Goal: Information Seeking & Learning: Learn about a topic

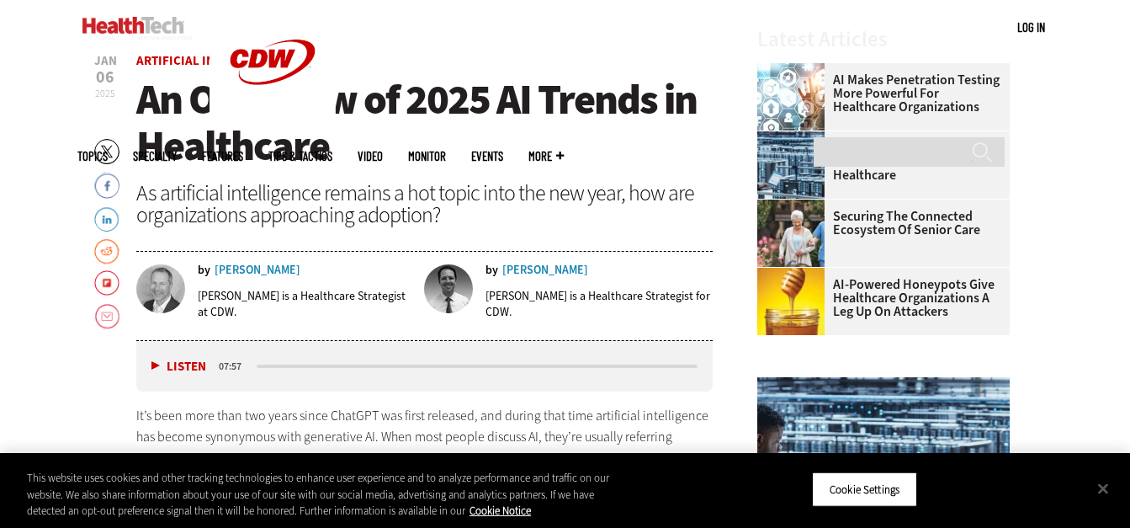
scroll to position [553, 0]
click at [1103, 484] on button "Close" at bounding box center [1102, 487] width 37 height 37
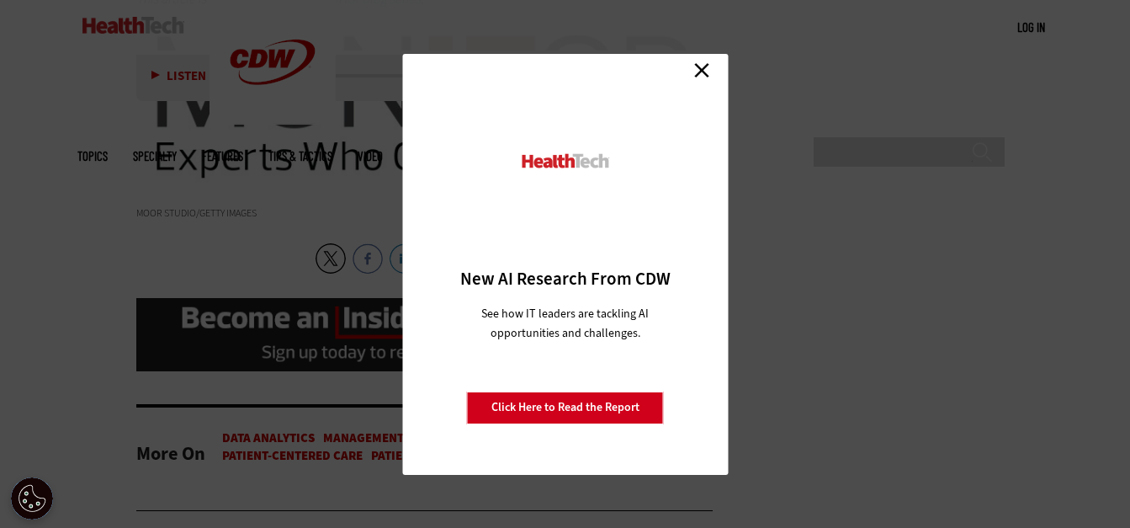
scroll to position [3503, 0]
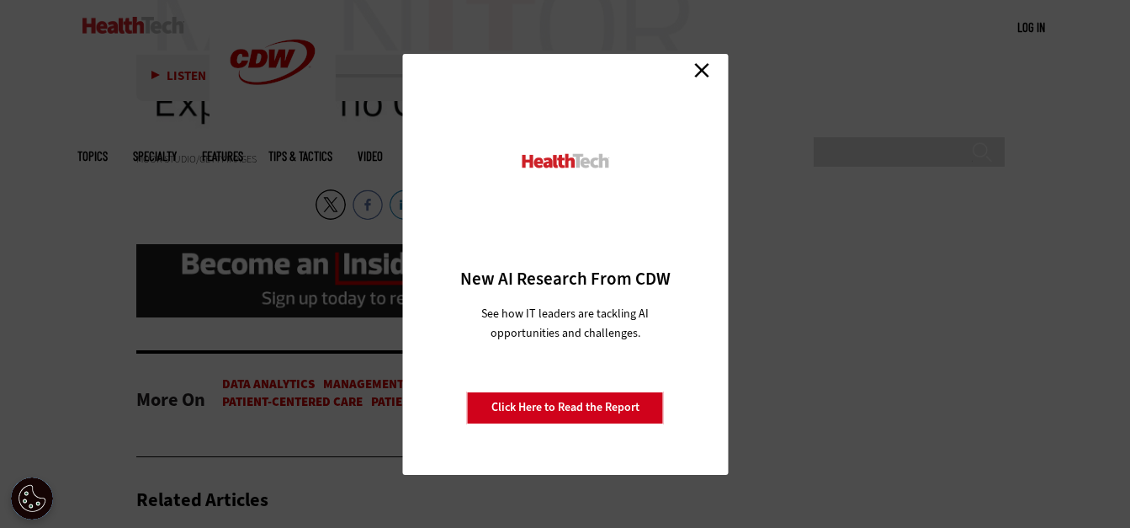
click at [701, 72] on link "Close" at bounding box center [701, 70] width 25 height 25
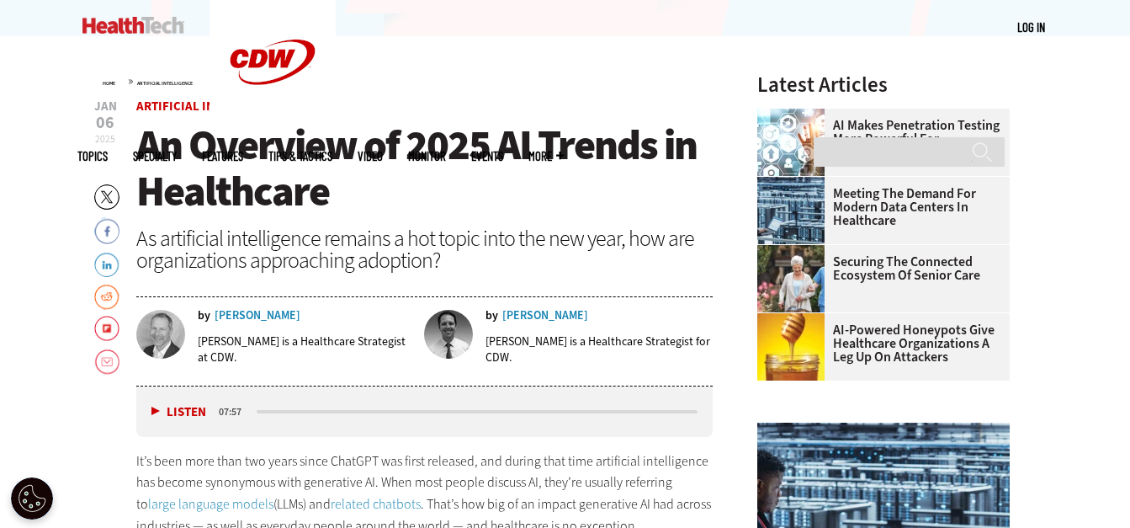
scroll to position [509, 0]
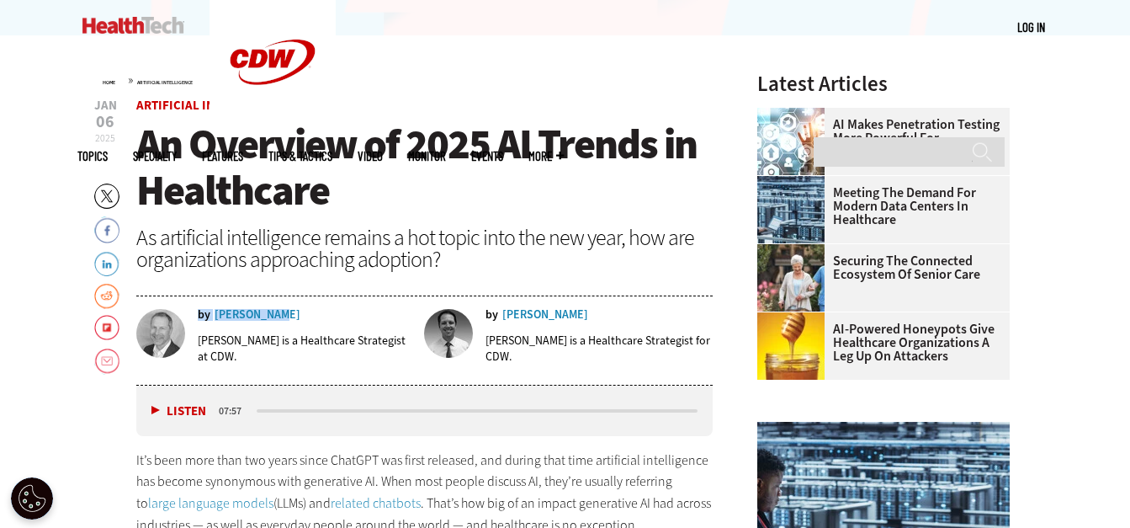
drag, startPoint x: 288, startPoint y: 310, endPoint x: 276, endPoint y: 313, distance: 12.0
click at [276, 313] on div "by [PERSON_NAME]" at bounding box center [305, 315] width 215 height 12
click at [612, 204] on h1 "An Overview of 2025 AI Trends in Healthcare" at bounding box center [424, 167] width 577 height 93
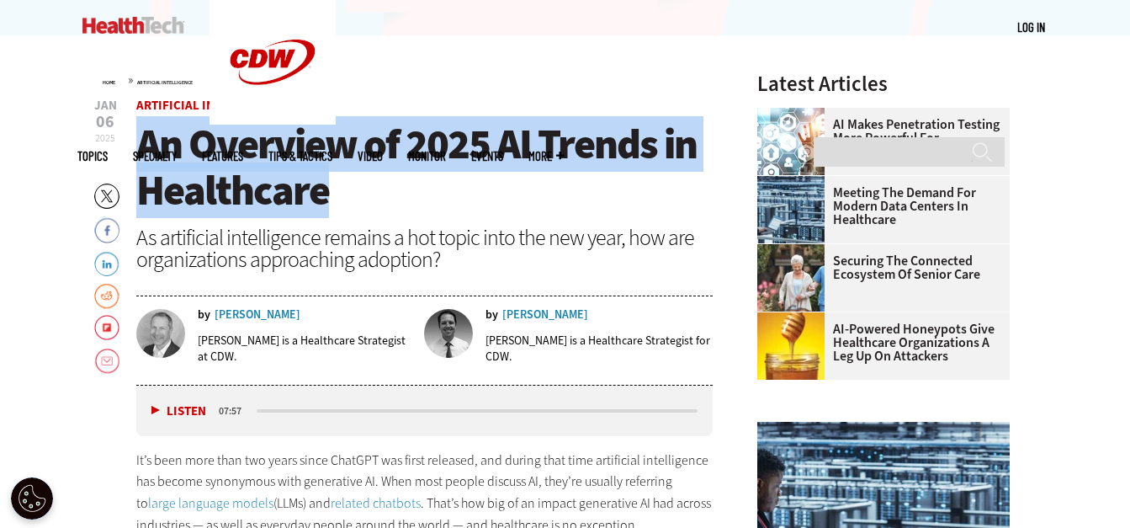
drag, startPoint x: 134, startPoint y: 137, endPoint x: 347, endPoint y: 188, distance: 218.8
drag, startPoint x: 347, startPoint y: 188, endPoint x: 266, endPoint y: 158, distance: 86.0
copy span "An Overview of 2025 AI Trends in Healthcare"
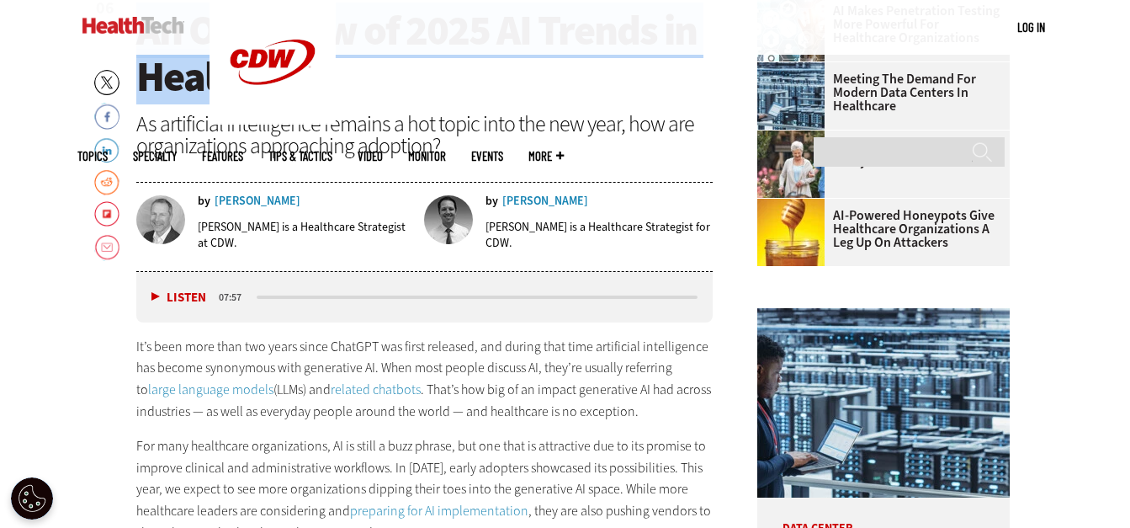
scroll to position [623, 0]
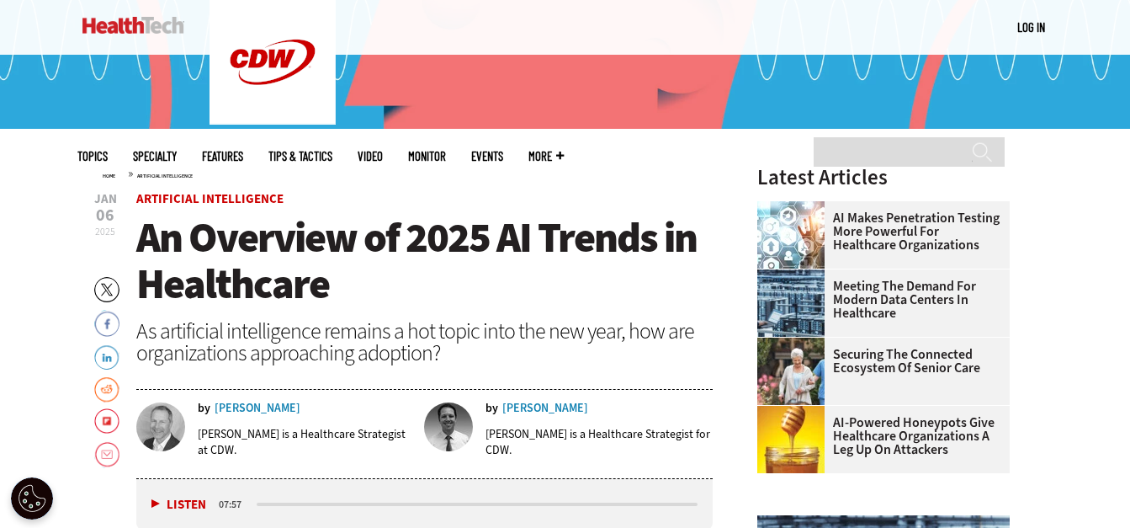
click at [651, 199] on span "Artificial Intelligence" at bounding box center [424, 199] width 577 height 13
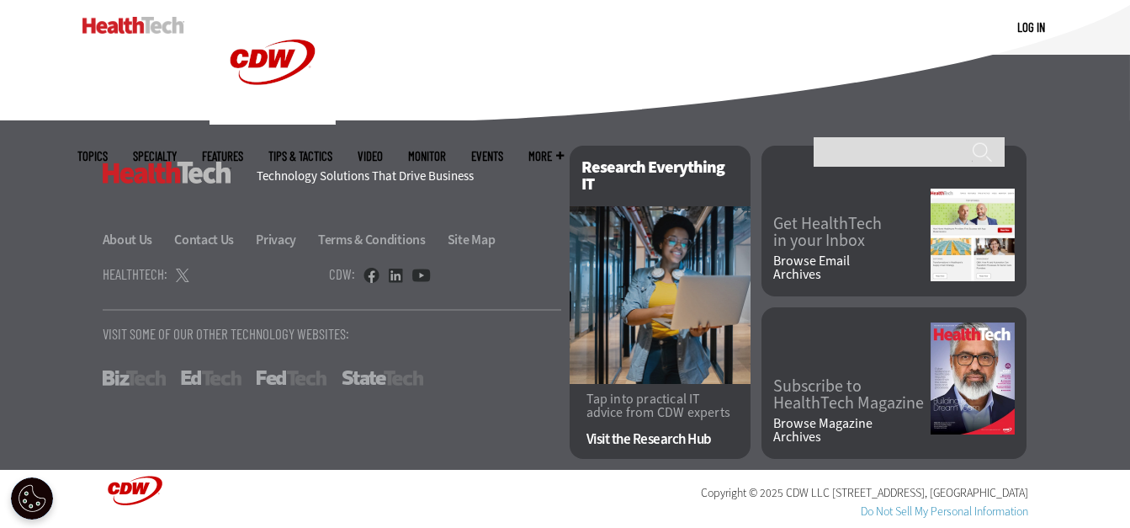
scroll to position [4306, 0]
click at [816, 257] on link "Browse Email Archives" at bounding box center [851, 267] width 157 height 27
